Goal: Task Accomplishment & Management: Use online tool/utility

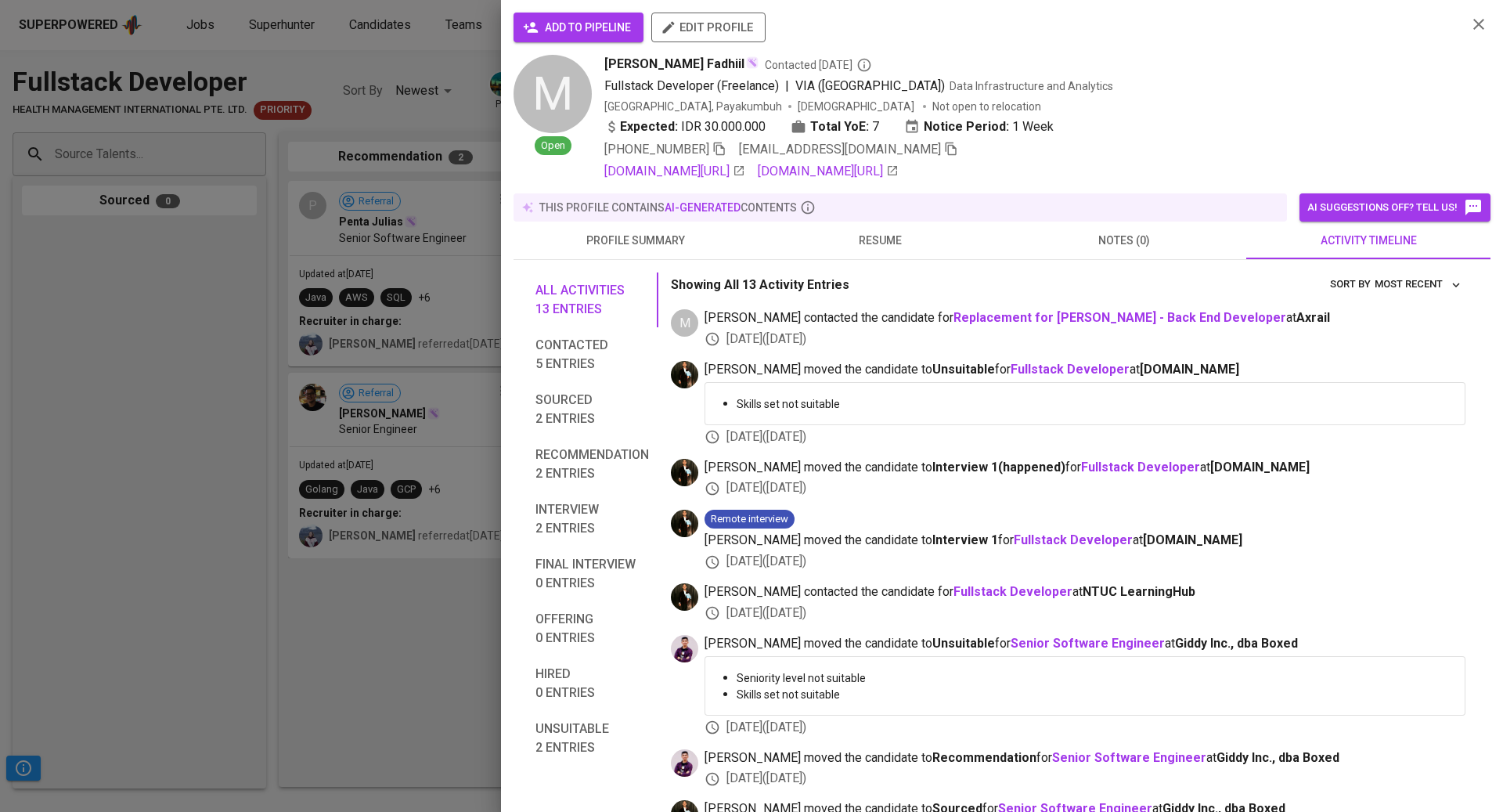
click at [416, 273] on div at bounding box center [752, 406] width 1503 height 812
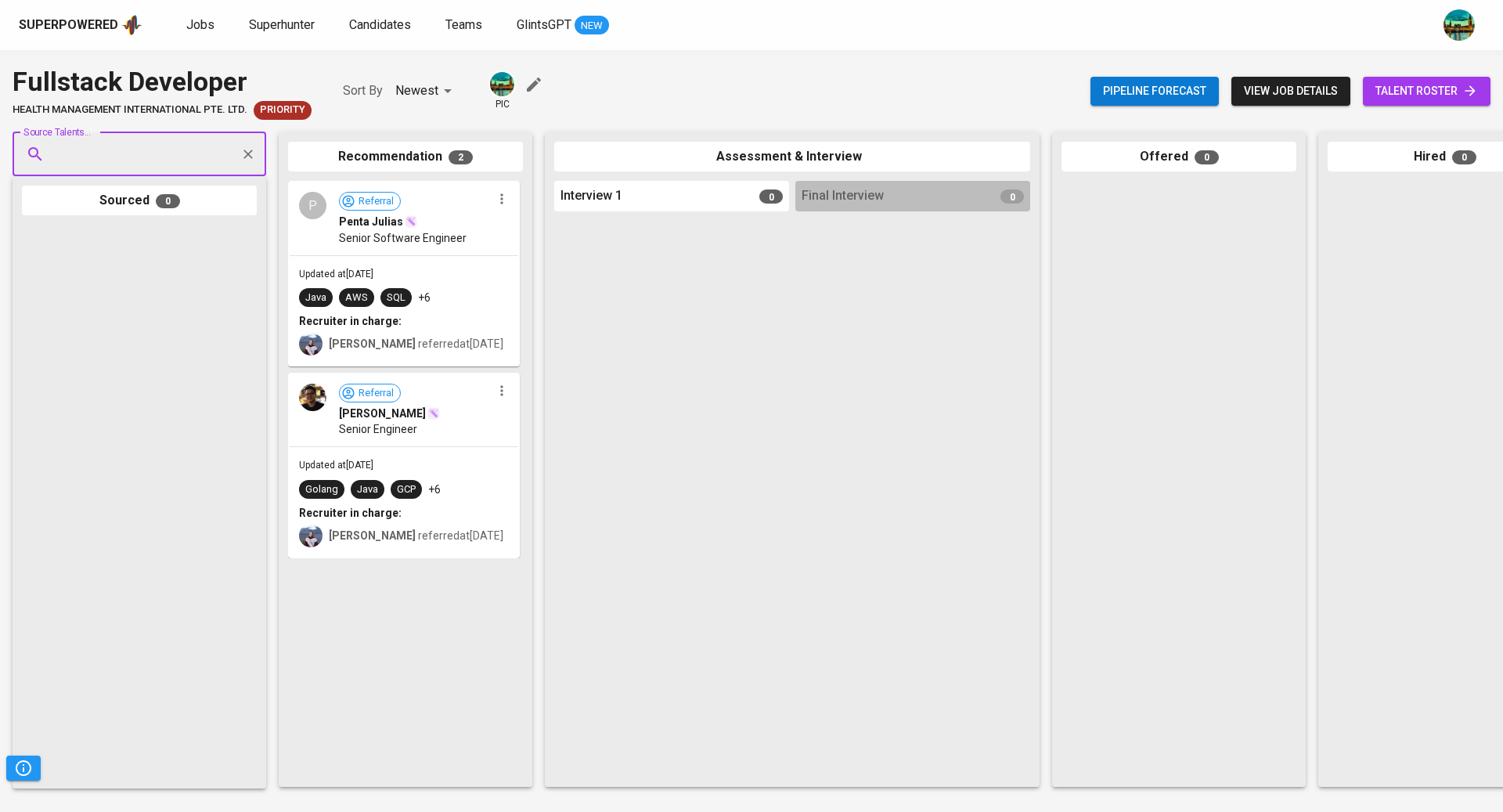
click at [192, 181] on div "Sourced 0" at bounding box center [140, 481] width 254 height 612
click at [177, 164] on input "Source Talents..." at bounding box center [132, 154] width 164 height 30
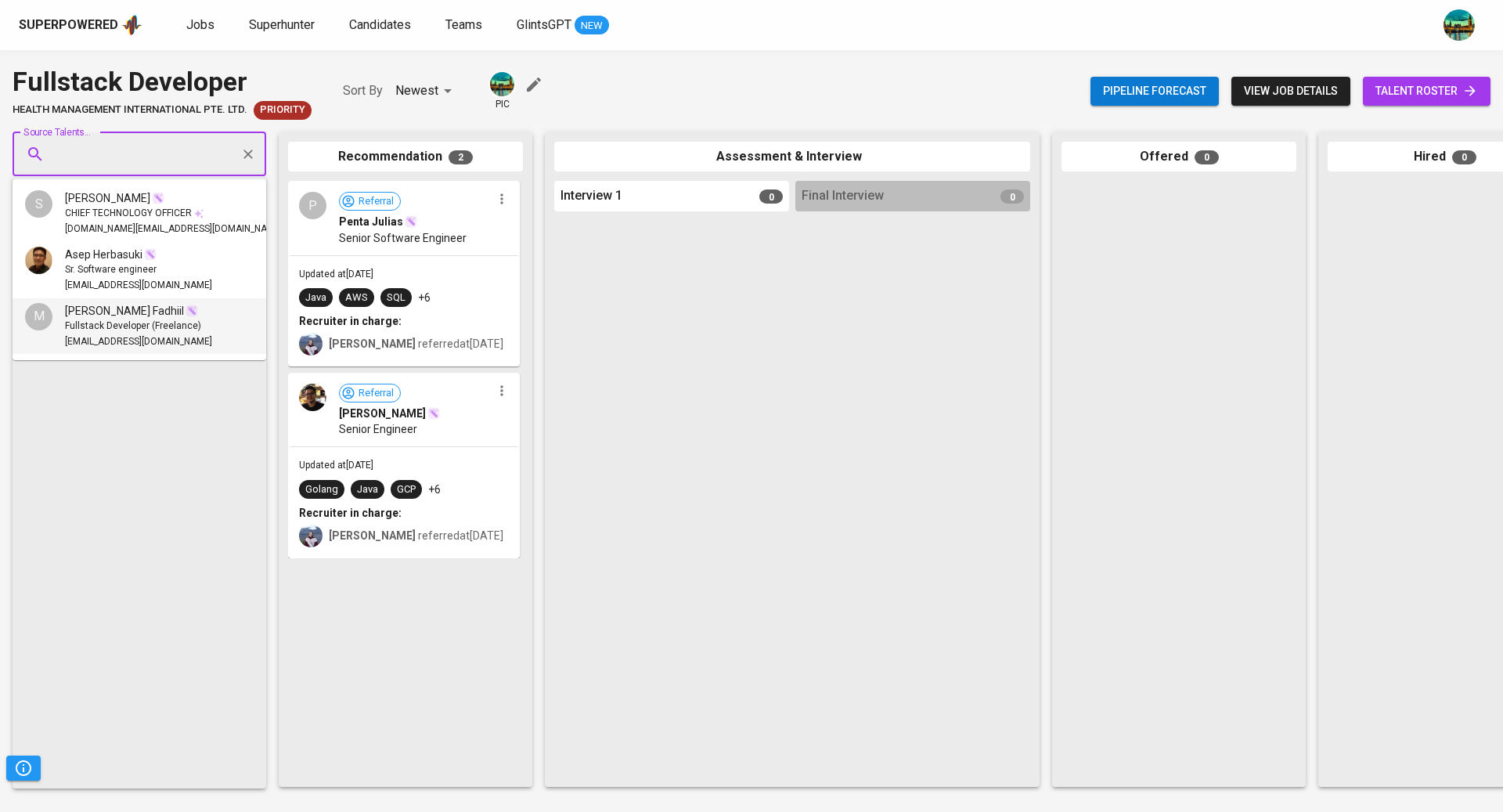
paste input "[PERSON_NAME][EMAIL_ADDRESS][PERSON_NAME][DOMAIN_NAME]"
type input "[PERSON_NAME][EMAIL_ADDRESS][PERSON_NAME][DOMAIN_NAME]"
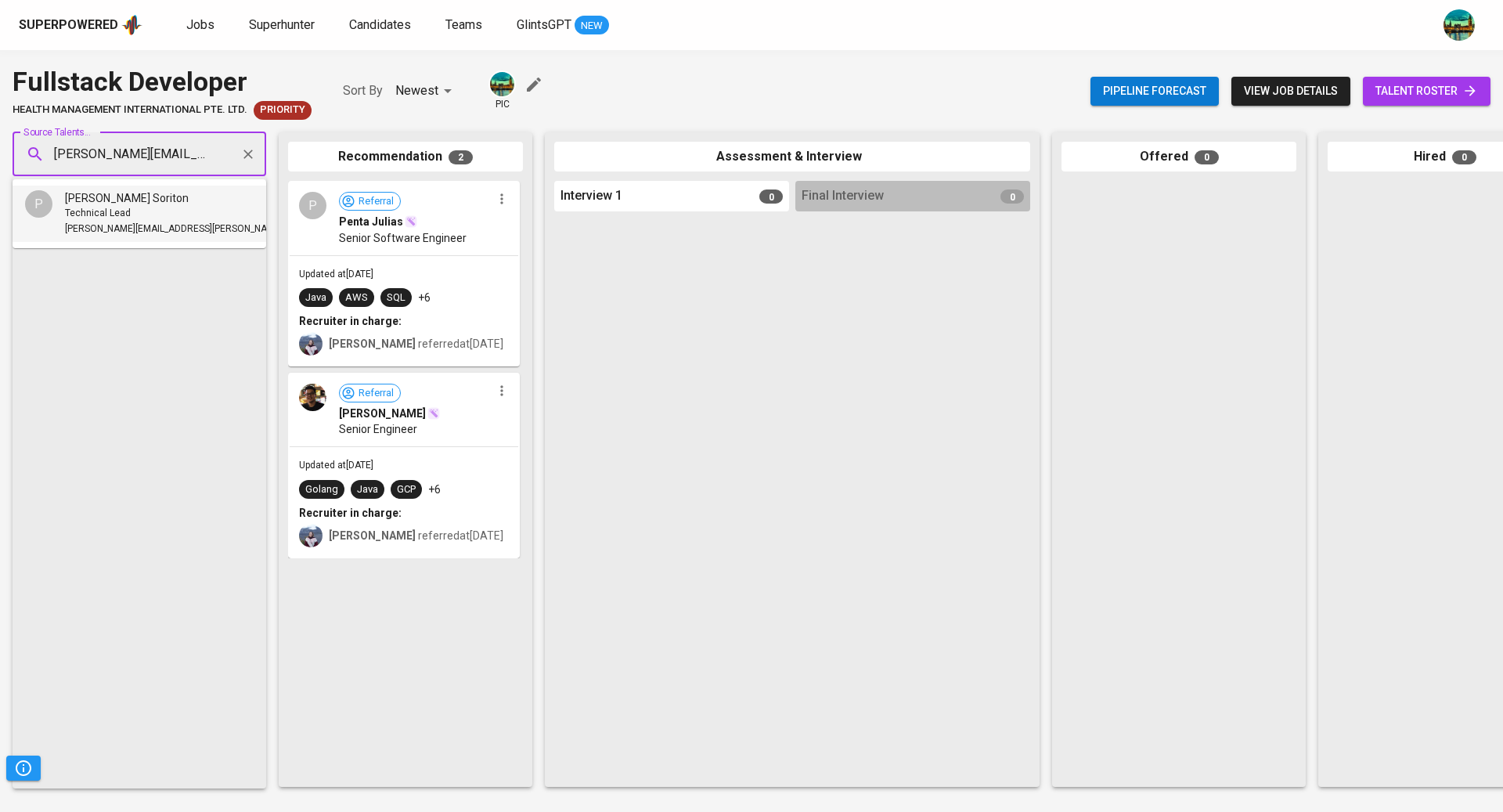
click at [176, 218] on div "Technical Lead" at bounding box center [209, 213] width 288 height 15
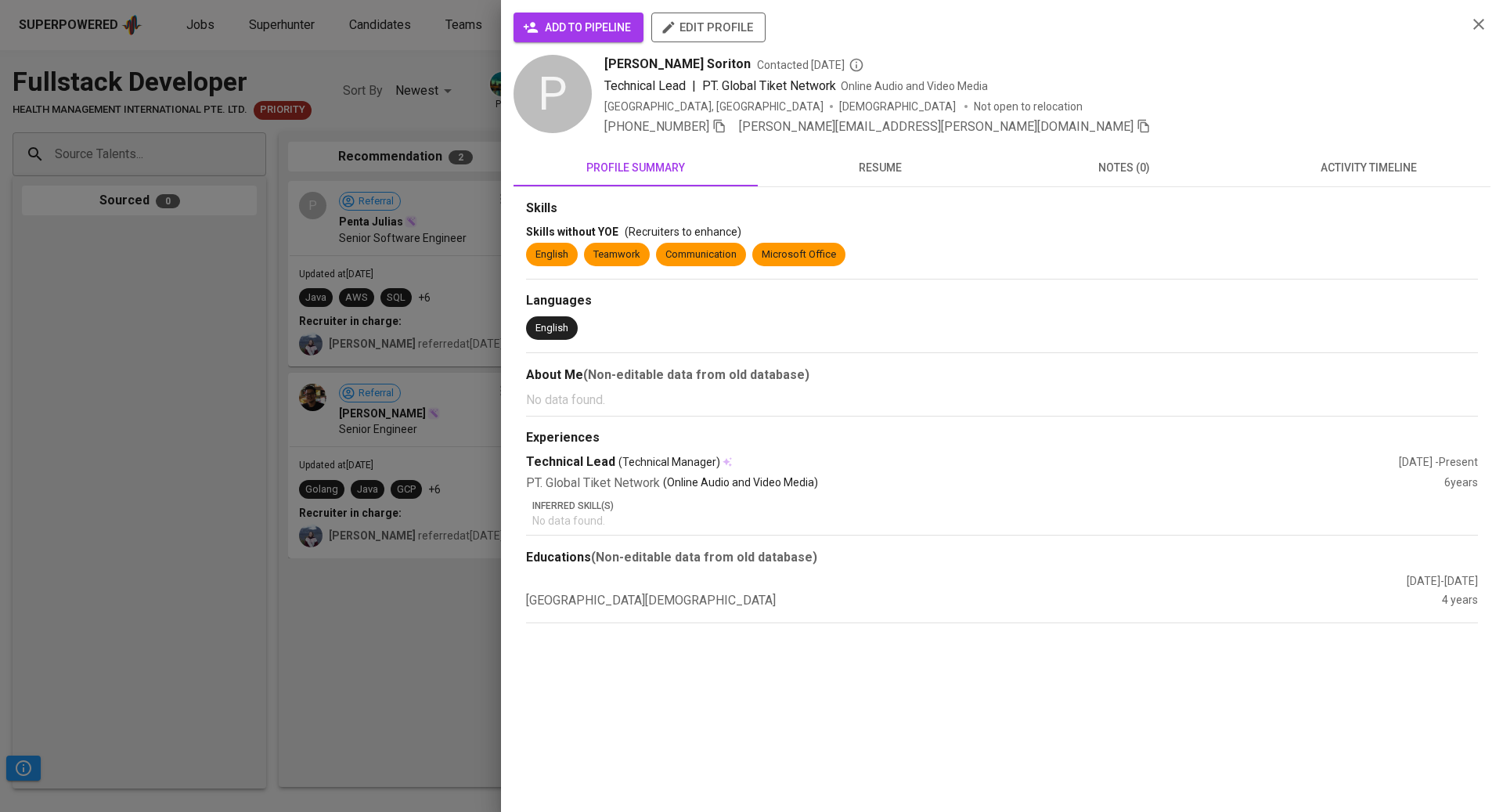
click at [1378, 163] on span "activity timeline" at bounding box center [1368, 168] width 226 height 20
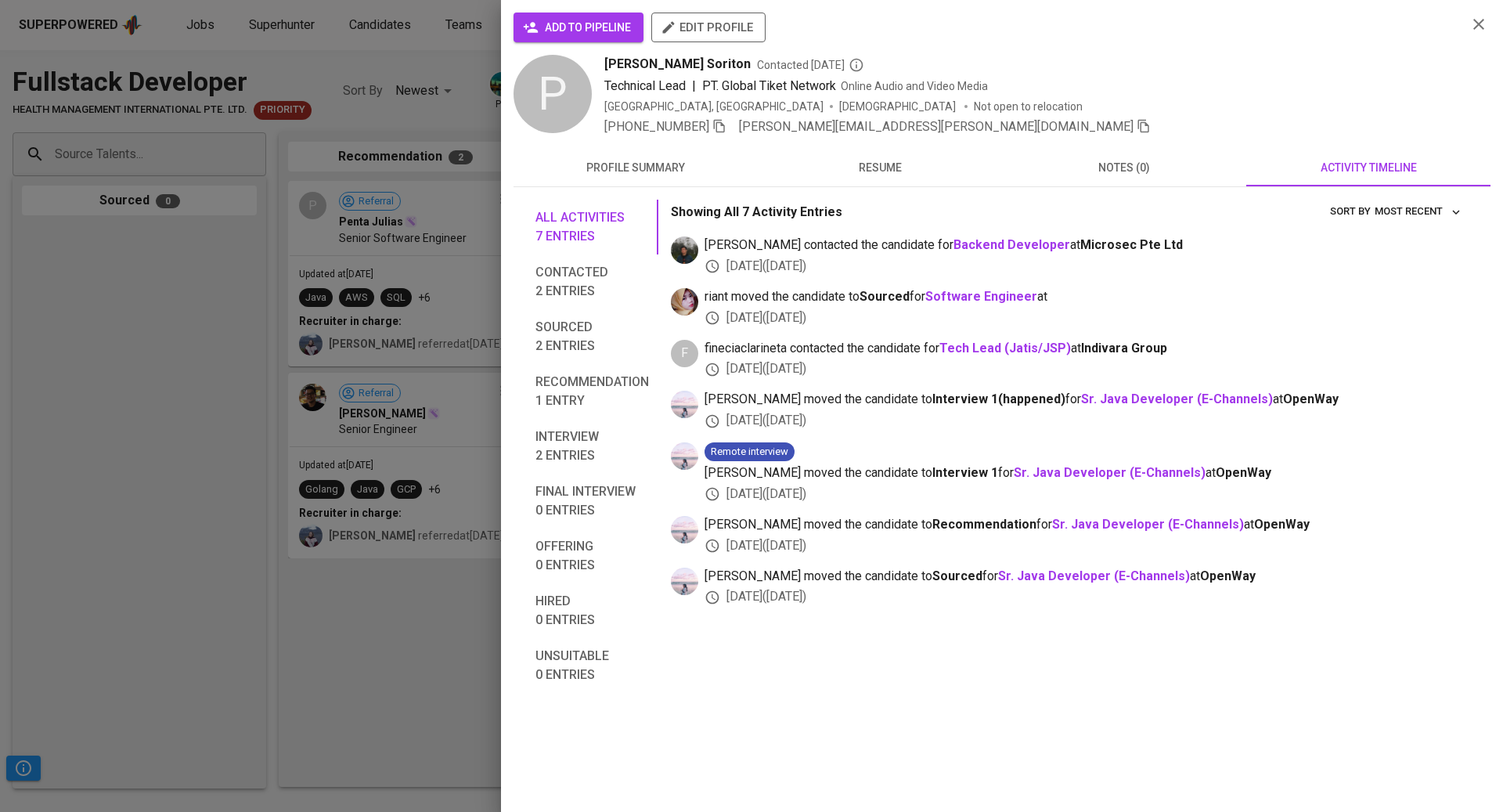
click at [160, 170] on div at bounding box center [752, 406] width 1503 height 812
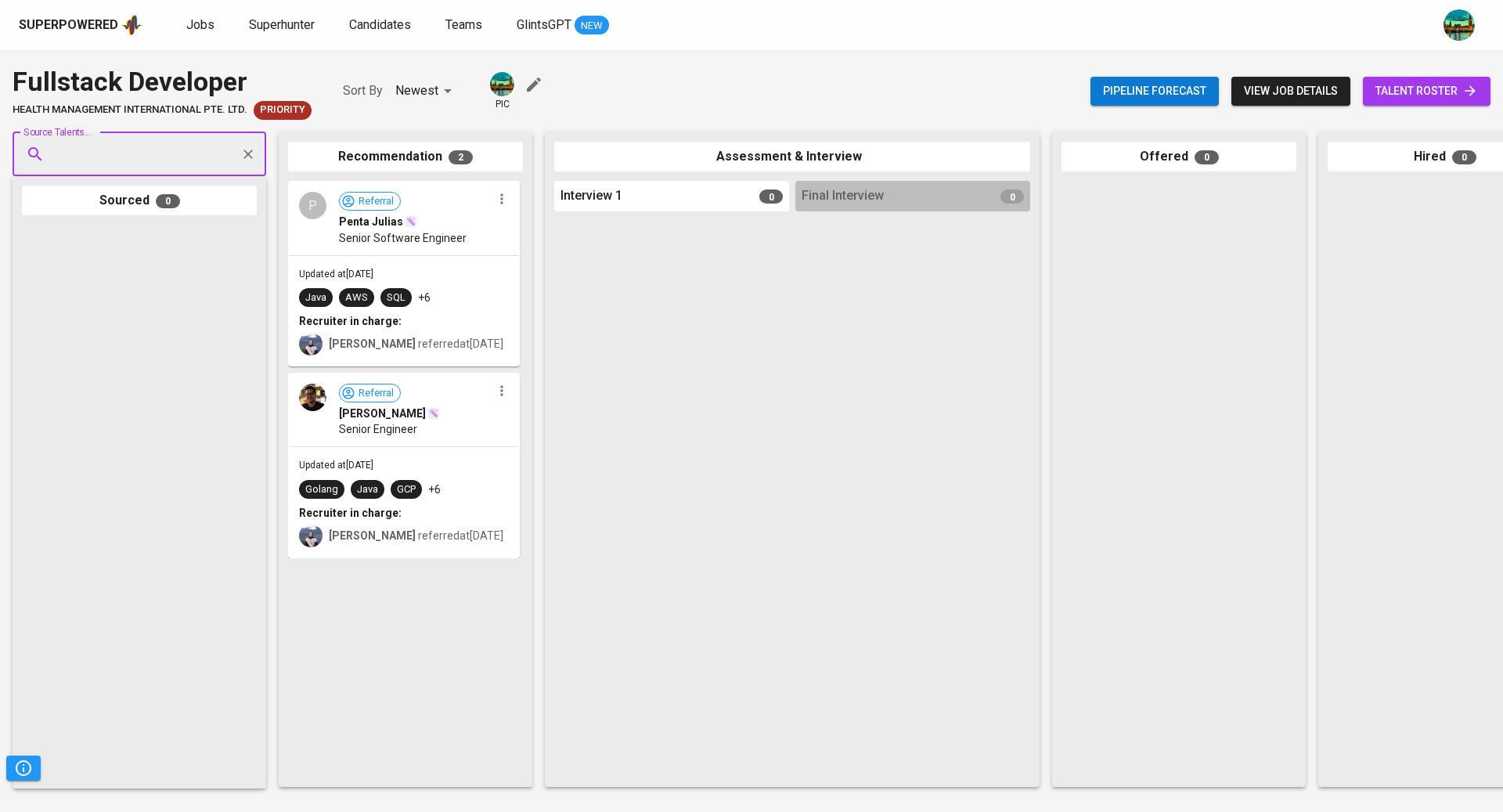
paste input "[EMAIL_ADDRESS][DOMAIN_NAME]"
type input "[EMAIL_ADDRESS][DOMAIN_NAME]"
click at [149, 206] on span "Senior Engineering Manager" at bounding box center [126, 213] width 122 height 15
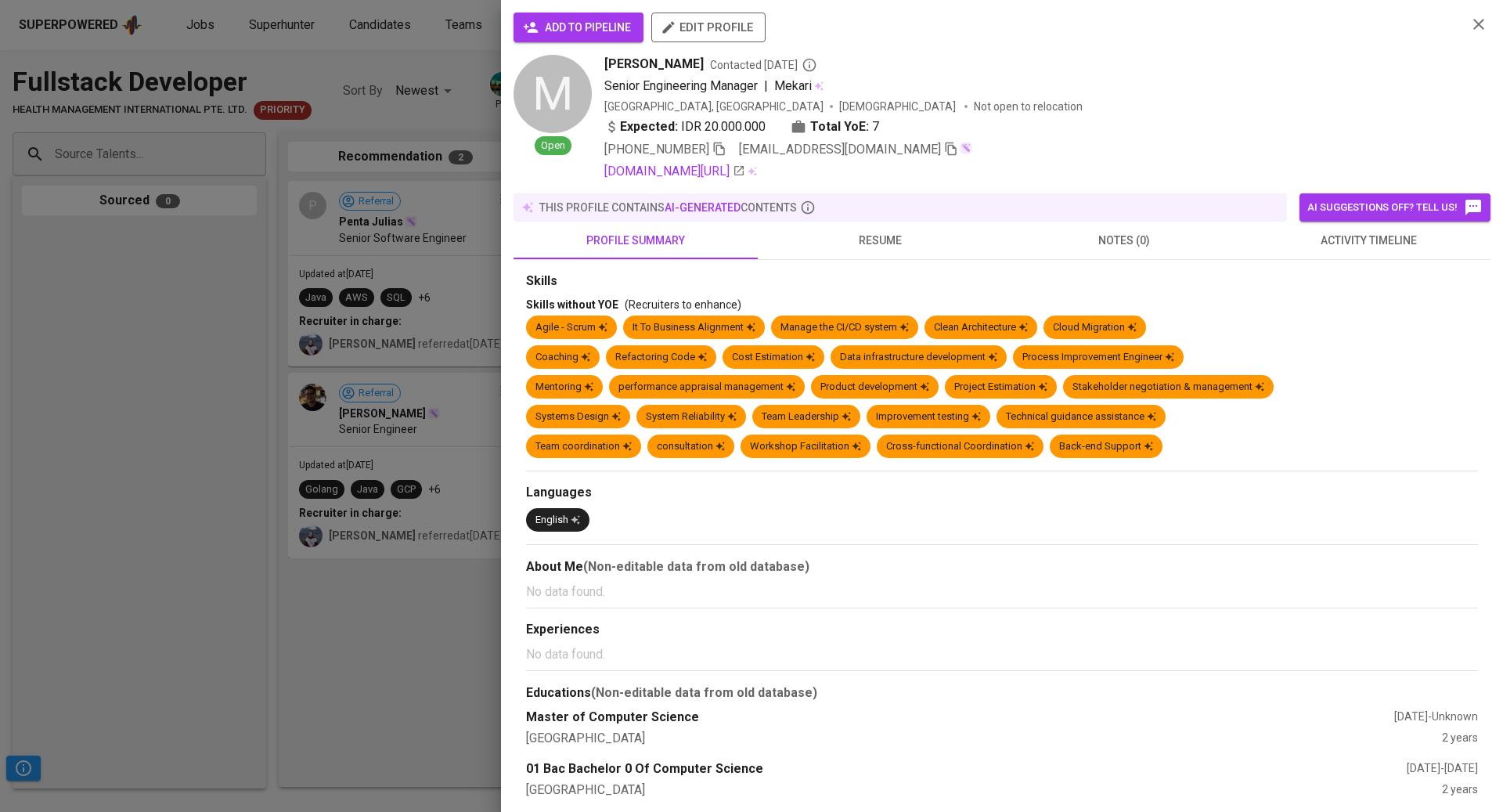
click at [1403, 240] on span "activity timeline" at bounding box center [1368, 241] width 226 height 20
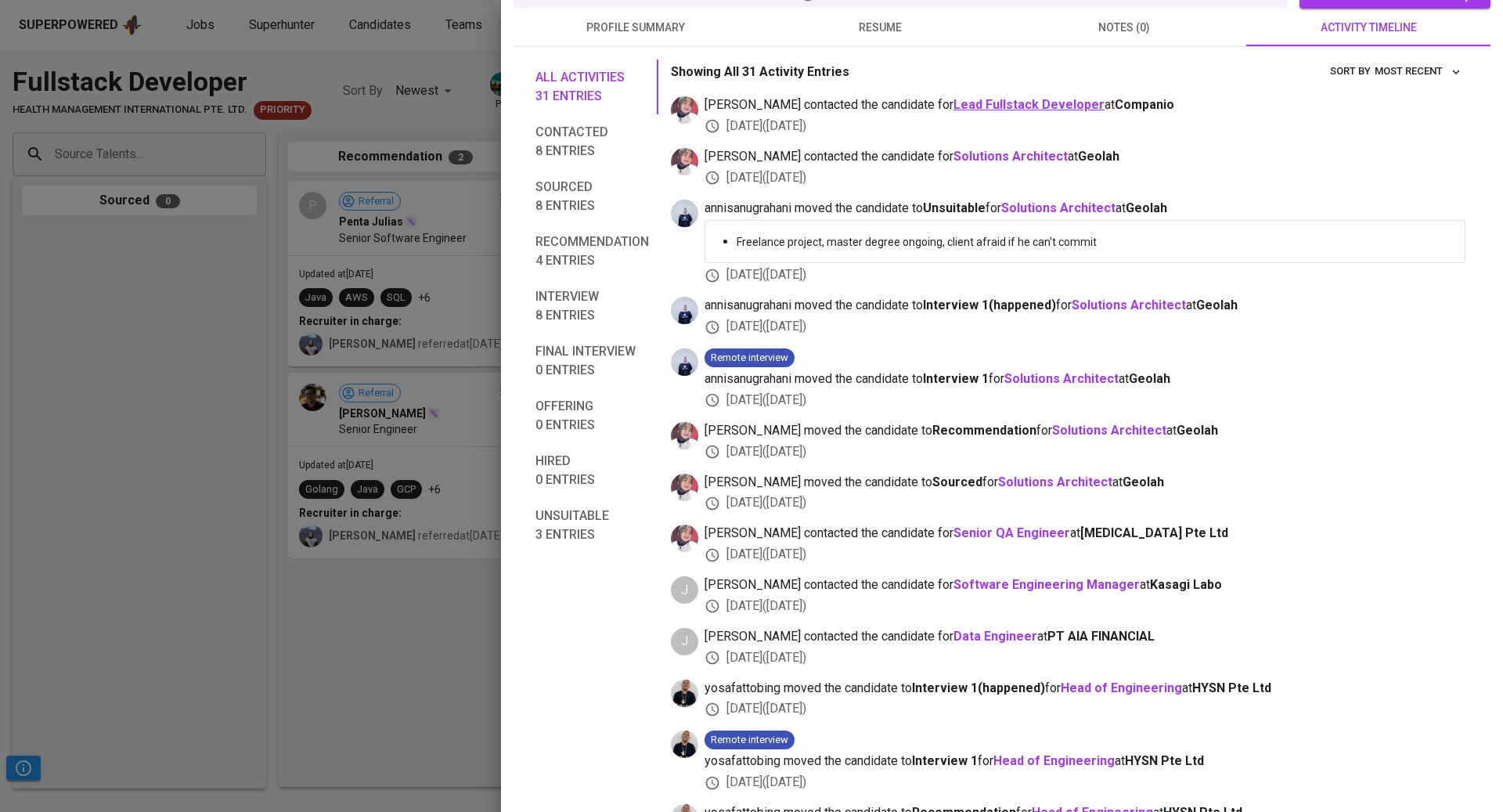
scroll to position [218, 0]
